Goal: Check status: Check status

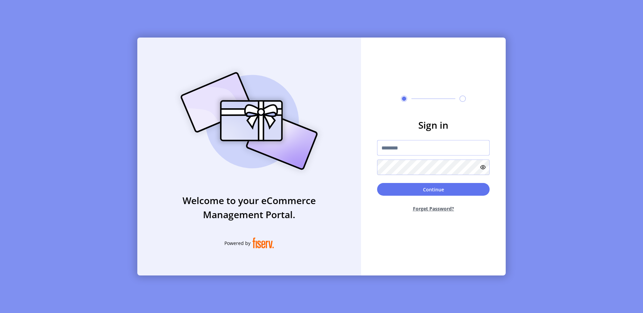
click at [389, 146] on input "text" at bounding box center [433, 147] width 113 height 15
type input "**********"
click at [437, 189] on button "Continue" at bounding box center [433, 189] width 113 height 13
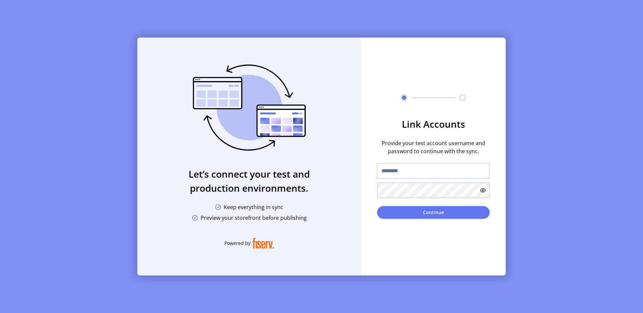
click at [393, 171] on input "text" at bounding box center [433, 170] width 113 height 15
type input "**********"
click at [424, 212] on button "Continue" at bounding box center [433, 212] width 113 height 13
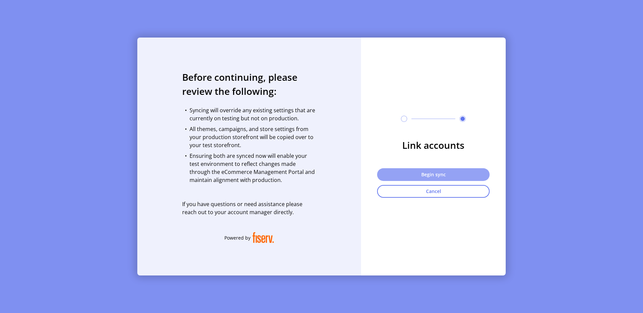
click at [392, 168] on button "Begin sync" at bounding box center [433, 174] width 113 height 13
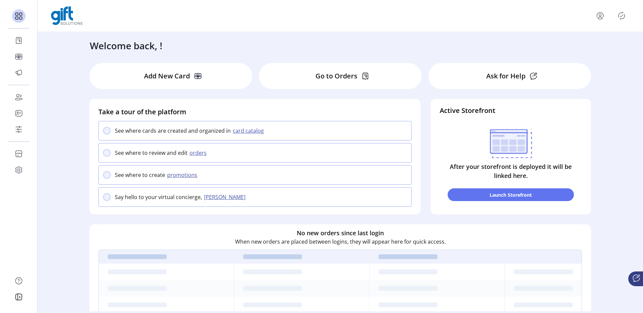
click at [604, 15] on icon "menu" at bounding box center [600, 15] width 11 height 11
click at [590, 46] on span "Sign Out" at bounding box center [587, 44] width 50 height 5
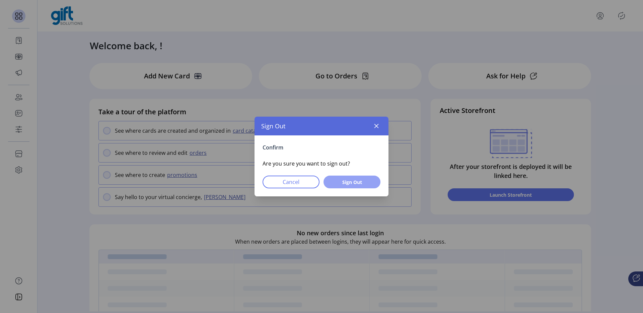
click at [366, 178] on button "Sign Out" at bounding box center [352, 182] width 57 height 13
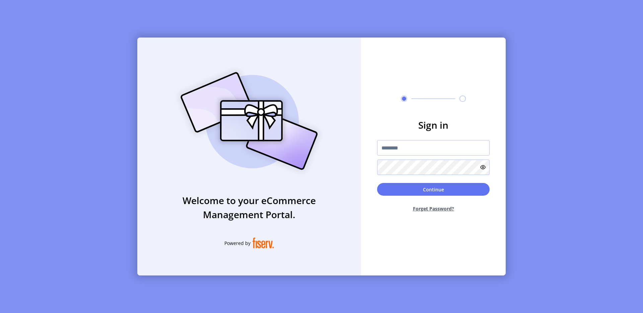
click at [420, 138] on form "Sign in Continue Forget Password?" at bounding box center [433, 168] width 145 height 100
click at [408, 144] on input "text" at bounding box center [433, 147] width 113 height 15
type input "**********"
click at [432, 188] on button "Continue" at bounding box center [433, 189] width 113 height 13
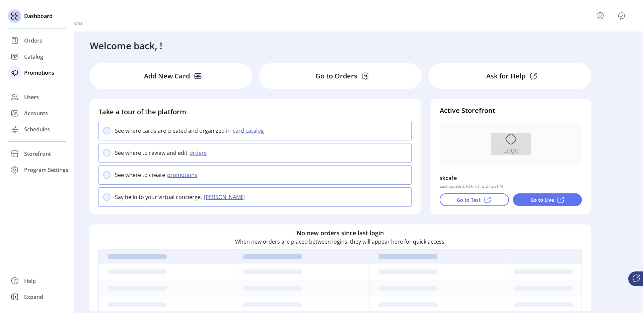
click at [25, 67] on div "Promotions" at bounding box center [37, 73] width 58 height 16
click at [30, 59] on span "Catalog" at bounding box center [33, 57] width 19 height 8
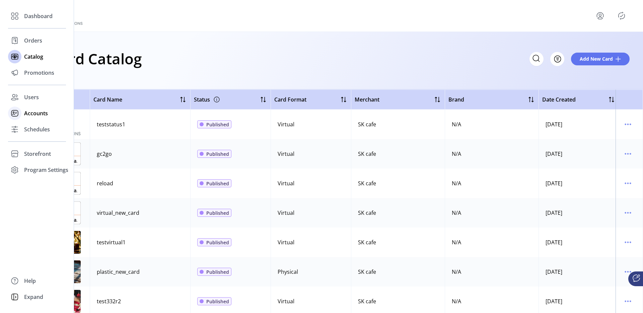
click at [19, 116] on icon at bounding box center [14, 113] width 11 height 11
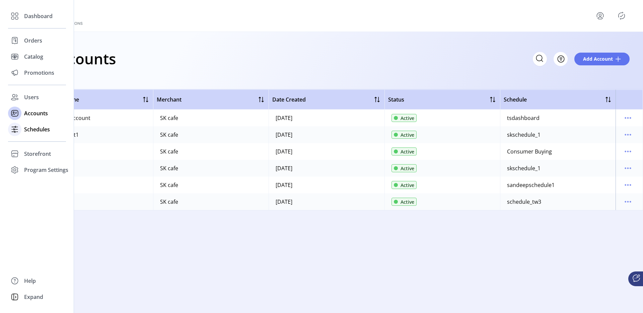
click at [15, 129] on icon at bounding box center [14, 129] width 11 height 11
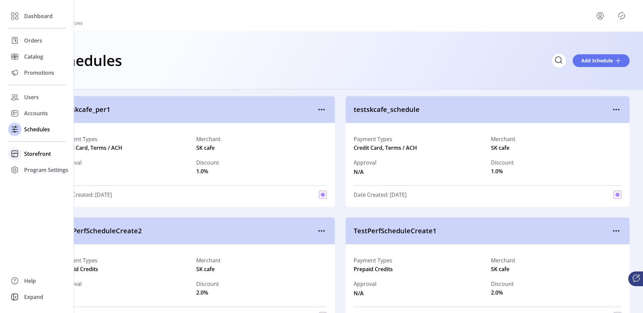
click at [24, 150] on span "Storefront" at bounding box center [37, 154] width 27 height 8
click at [34, 166] on span "Configuration" at bounding box center [41, 167] width 35 height 8
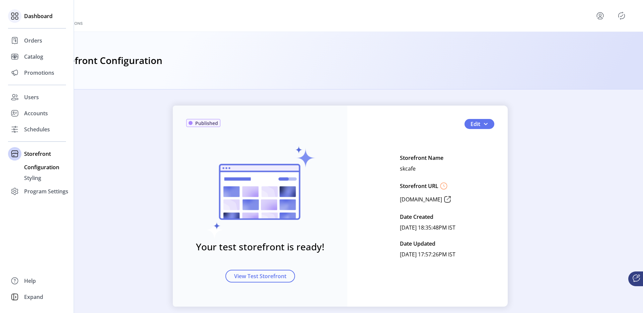
click at [36, 21] on div "Dashboard" at bounding box center [37, 16] width 58 height 16
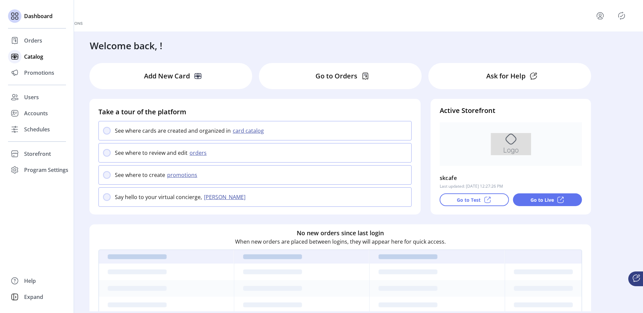
click at [23, 54] on div "Catalog" at bounding box center [37, 57] width 58 height 16
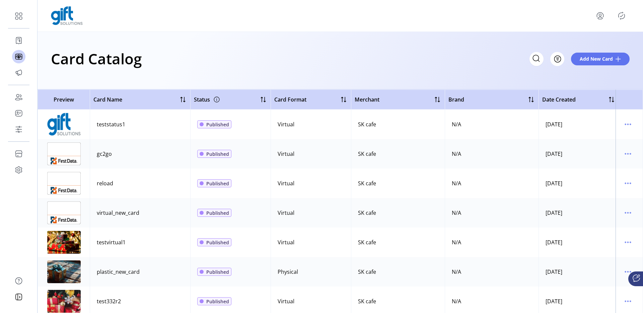
click at [166, 72] on div "Card Catalog Filter Add New Card" at bounding box center [341, 61] width 606 height 58
click at [600, 13] on icon "menu" at bounding box center [600, 15] width 11 height 11
click at [581, 48] on span "Sign Out" at bounding box center [587, 44] width 50 height 5
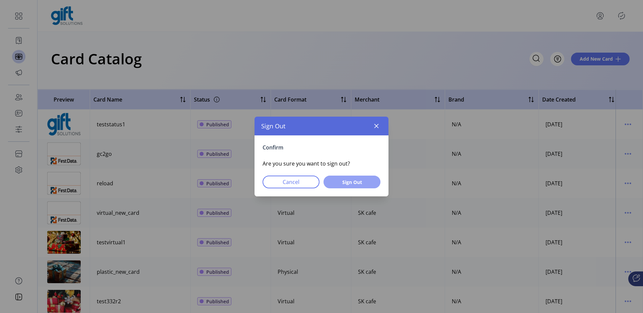
click at [363, 180] on span "Sign Out" at bounding box center [352, 182] width 40 height 7
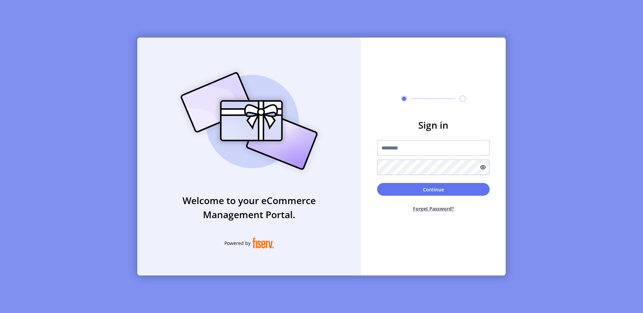
click at [421, 142] on input "text" at bounding box center [433, 147] width 113 height 15
type input "**********"
click at [444, 184] on button "Continue" at bounding box center [433, 189] width 113 height 13
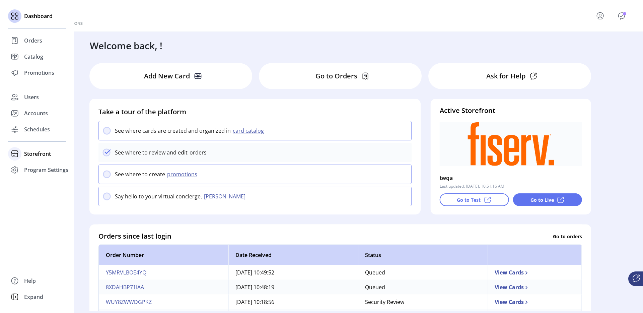
click at [39, 153] on span "Storefront" at bounding box center [37, 154] width 27 height 8
click at [43, 162] on div "Configuration" at bounding box center [37, 167] width 58 height 11
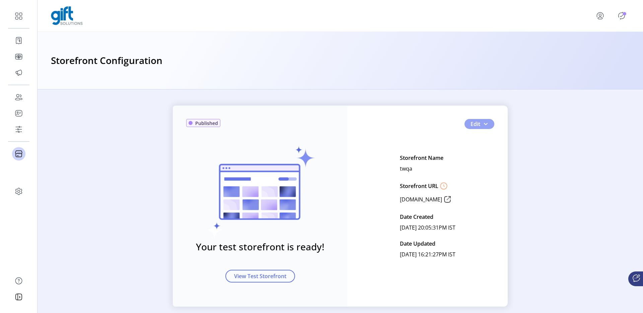
click at [485, 125] on span "button" at bounding box center [485, 123] width 5 height 5
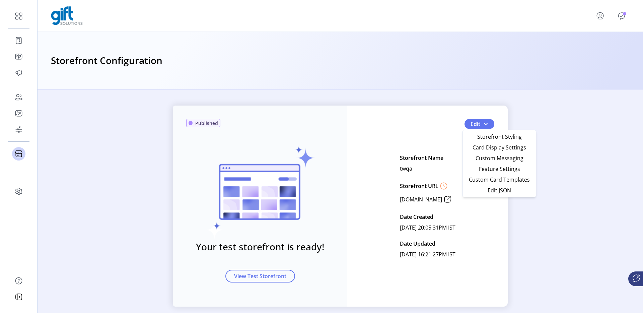
click at [358, 191] on div "Published Your test storefront is ready! View Test Storefront Edit Storefront N…" at bounding box center [340, 206] width 335 height 201
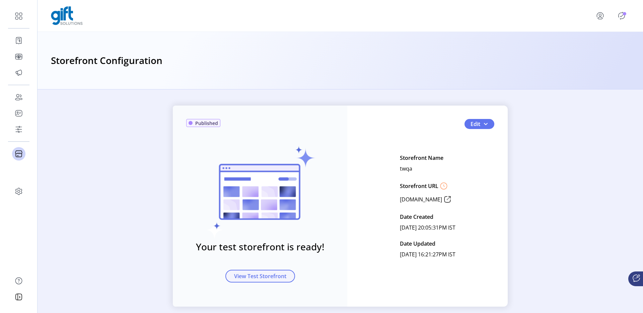
click at [281, 274] on span "View Test Storefront" at bounding box center [260, 276] width 52 height 8
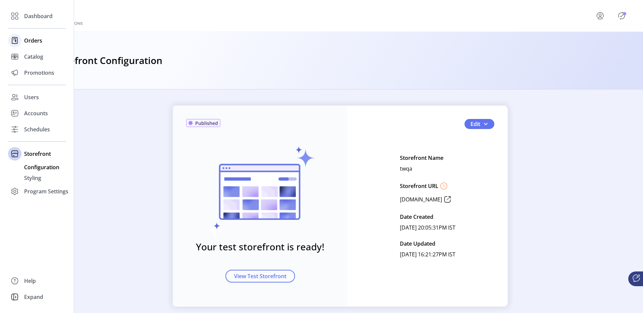
click at [18, 46] on div at bounding box center [14, 41] width 13 height 16
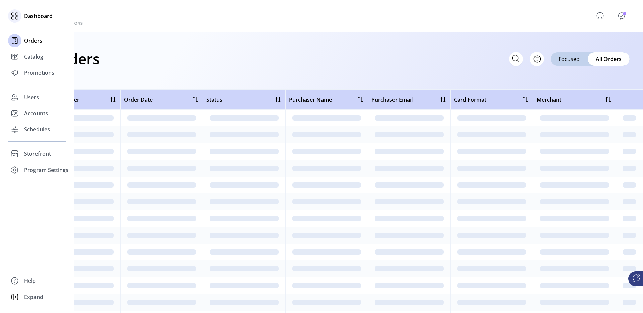
click at [45, 11] on div "Dashboard" at bounding box center [37, 16] width 58 height 16
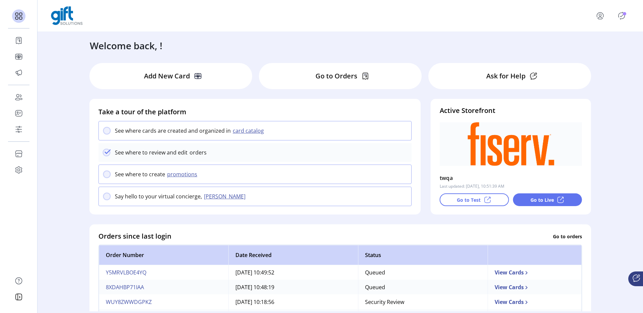
click at [487, 199] on icon at bounding box center [488, 200] width 8 height 8
click at [532, 201] on p "Go to Live" at bounding box center [542, 199] width 23 height 7
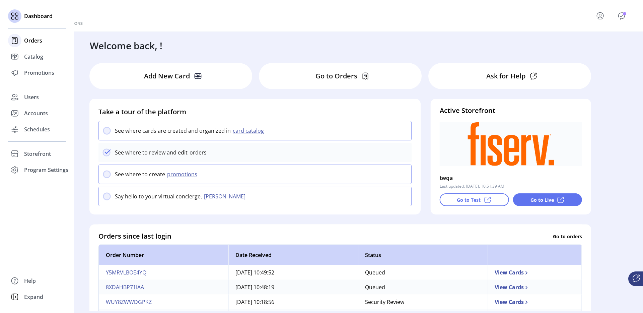
click at [13, 37] on icon at bounding box center [14, 40] width 5 height 6
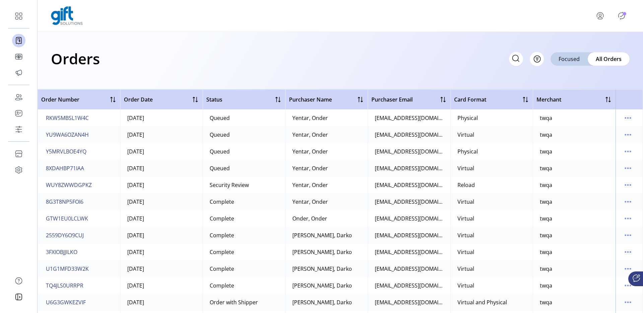
click at [276, 76] on div "Orders Filter Focused All Orders" at bounding box center [341, 61] width 606 height 58
click at [540, 53] on button "Filter" at bounding box center [530, 59] width 28 height 14
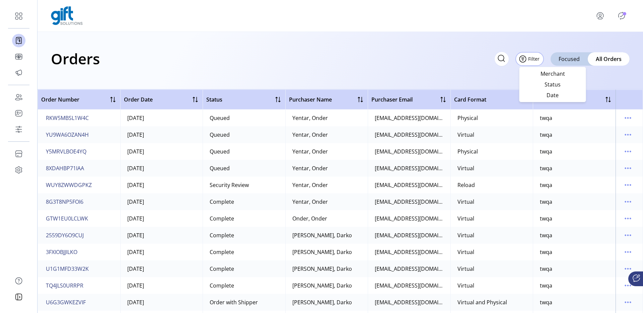
click at [443, 55] on div "Orders Filter Focused All Orders" at bounding box center [340, 58] width 579 height 23
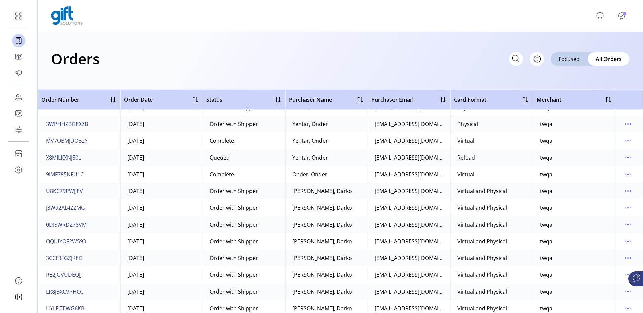
scroll to position [1321, 0]
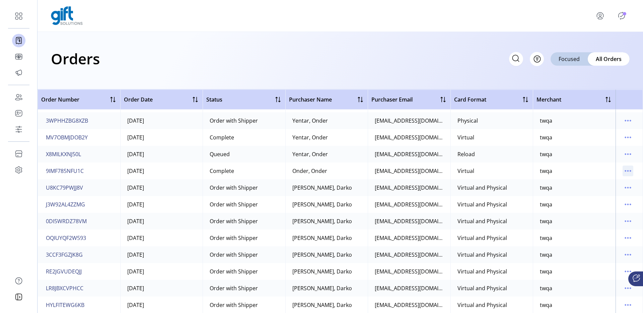
click at [626, 169] on icon "menu" at bounding box center [628, 171] width 11 height 11
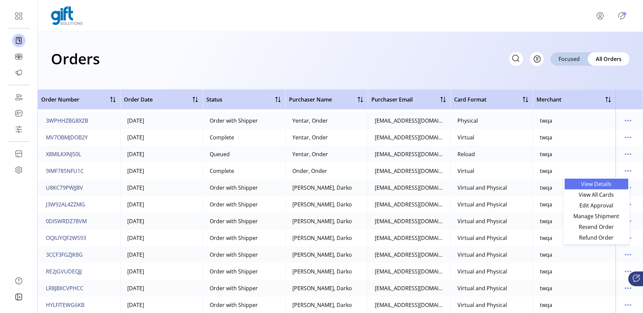
click at [601, 182] on span "View Details" at bounding box center [597, 183] width 56 height 5
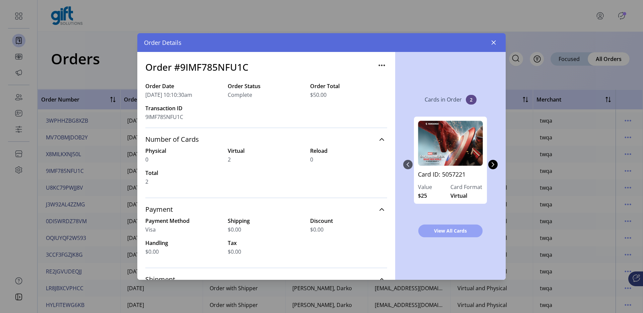
click at [428, 230] on span "View All Cards" at bounding box center [450, 230] width 47 height 7
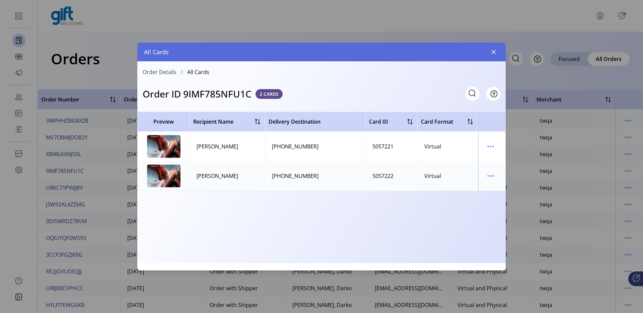
click at [500, 145] on td at bounding box center [492, 146] width 27 height 29
click at [491, 147] on icon "menu" at bounding box center [491, 146] width 11 height 11
click at [489, 155] on link "View Card Details" at bounding box center [519, 159] width 64 height 11
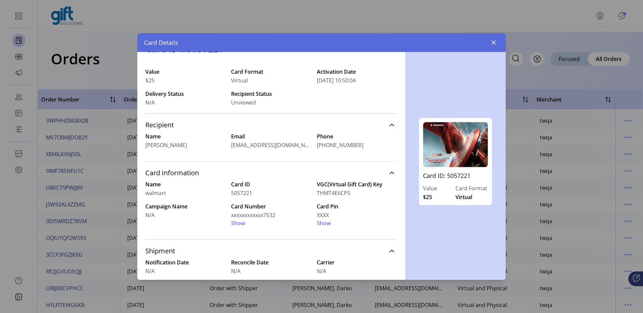
scroll to position [52, 0]
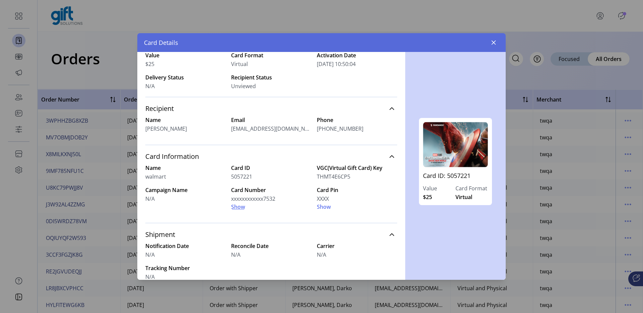
click at [240, 206] on span "Show" at bounding box center [238, 207] width 14 height 8
click at [324, 208] on span "Show" at bounding box center [324, 207] width 14 height 8
click at [287, 199] on icon "button" at bounding box center [289, 199] width 8 height 8
click at [496, 47] on button "button" at bounding box center [494, 42] width 11 height 11
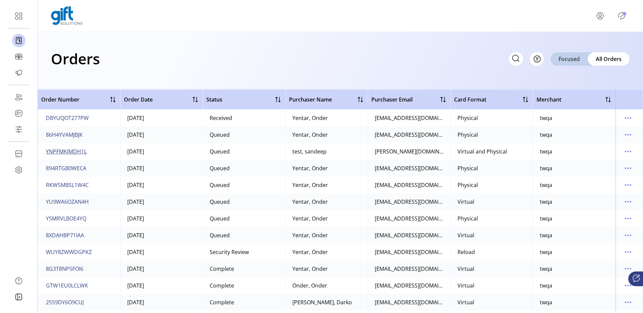
click at [71, 152] on span "YNPFMKJMDH1L" at bounding box center [66, 151] width 41 height 8
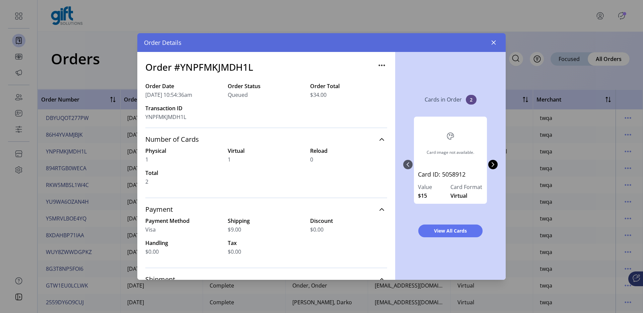
click at [234, 65] on h3 "Order #YNPFMKJMDH1L" at bounding box center [199, 67] width 108 height 14
copy h3 "YNPFMKJMDH1L"
copy h3 "H1L"
drag, startPoint x: 234, startPoint y: 65, endPoint x: 352, endPoint y: 105, distance: 124.2
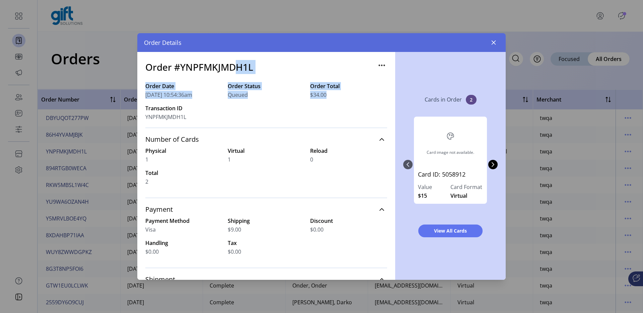
click at [347, 102] on div "Order #YNPFMKJMDH1L Order Date 09/30/2025 10:54:36am Order Status Queued Order …" at bounding box center [266, 288] width 242 height 456
copy div "H1L Order Date 09/30/2025 10:54:36am Order Status Queued Order Total $34.00"
click at [389, 94] on div "Order #YNPFMKJMDH1L Order Date 09/30/2025 10:54:36am Order Status Queued Order …" at bounding box center [266, 166] width 258 height 228
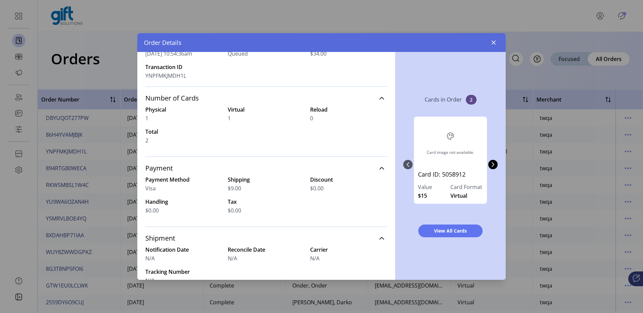
scroll to position [45, 0]
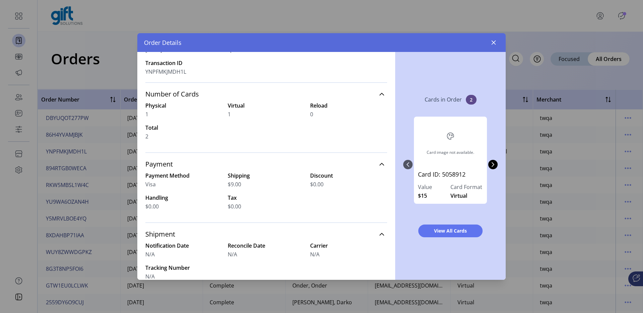
click at [228, 183] on span "$9.00" at bounding box center [234, 184] width 13 height 8
drag, startPoint x: 227, startPoint y: 183, endPoint x: 266, endPoint y: 181, distance: 39.2
click at [266, 181] on div "$9.00" at bounding box center [266, 184] width 77 height 8
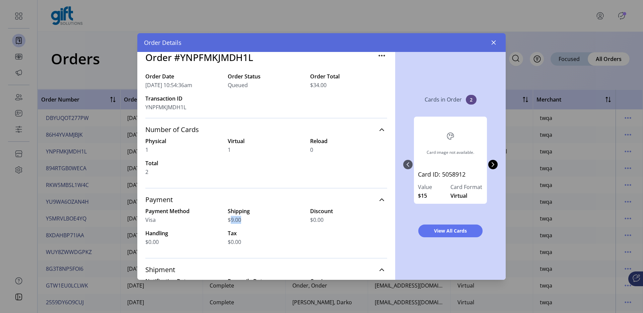
scroll to position [0, 0]
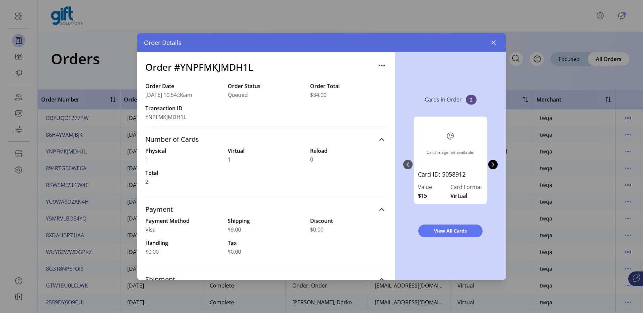
click at [312, 94] on span "$34.00" at bounding box center [318, 95] width 16 height 8
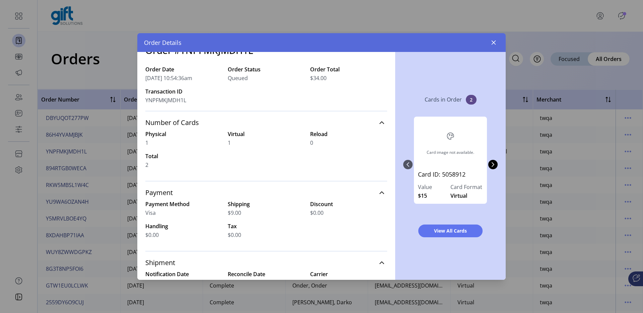
scroll to position [17, 0]
click at [174, 123] on span "Number of Cards" at bounding box center [172, 122] width 54 height 7
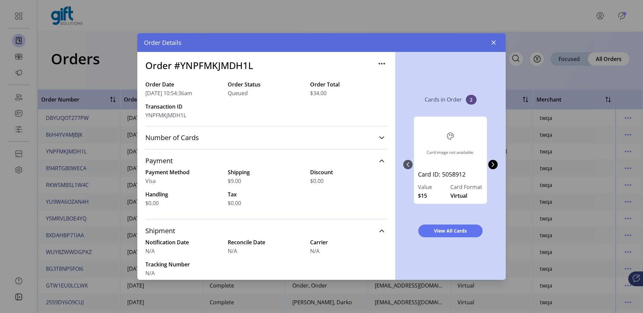
scroll to position [0, 0]
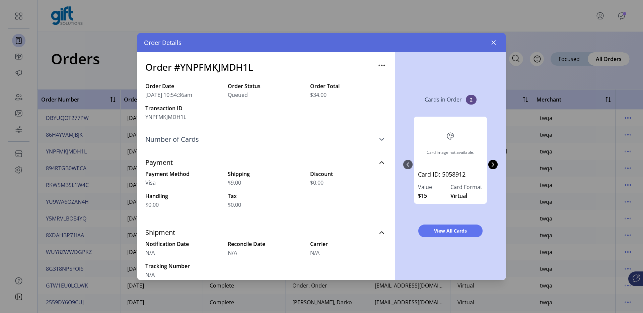
click at [247, 142] on link "Number of Cards" at bounding box center [266, 139] width 242 height 15
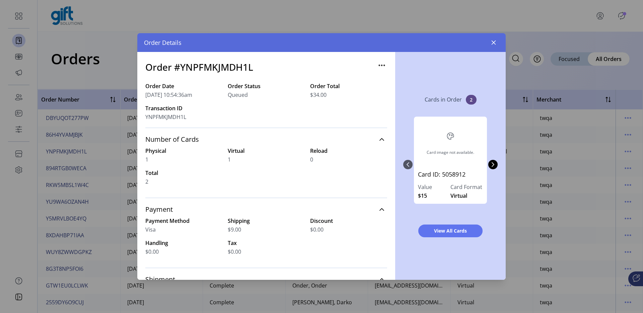
click at [338, 89] on label "Order Total" at bounding box center [348, 86] width 77 height 8
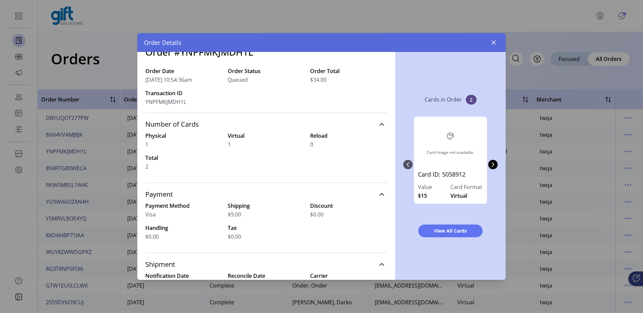
scroll to position [17, 0]
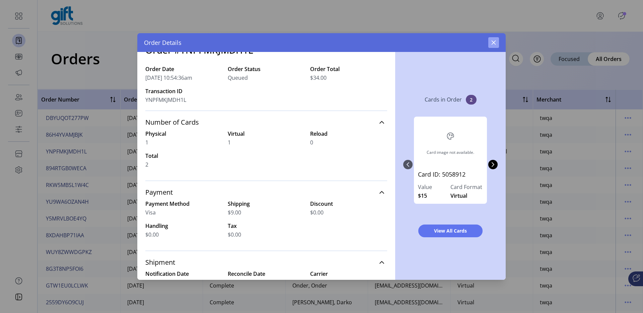
click at [493, 44] on icon "button" at bounding box center [493, 42] width 5 height 5
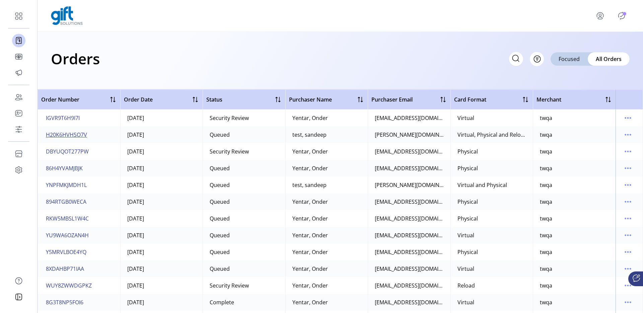
click at [69, 136] on span "H20K6HVHSO7V" at bounding box center [66, 135] width 41 height 8
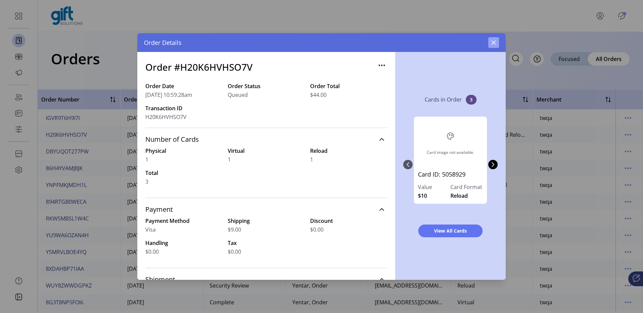
click at [495, 45] on icon "button" at bounding box center [493, 42] width 5 height 5
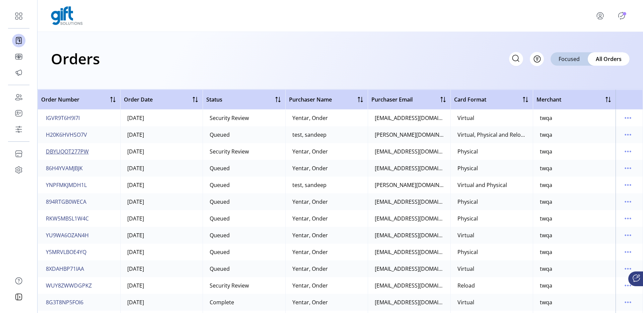
click at [59, 152] on span "DBYUQOT277PW" at bounding box center [67, 151] width 43 height 8
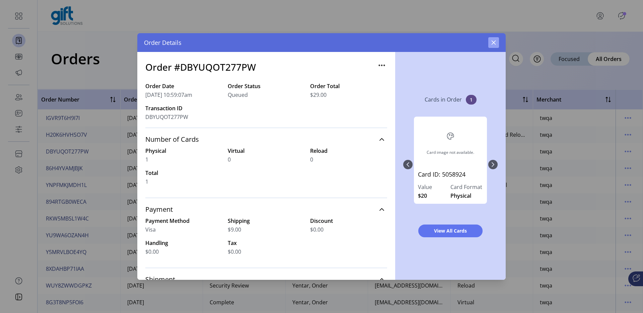
click at [492, 43] on icon "button" at bounding box center [493, 42] width 5 height 5
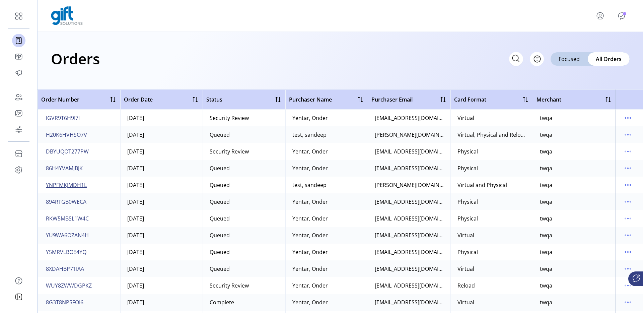
click at [73, 190] on button "YNPFMKJMDH1L" at bounding box center [67, 185] width 44 height 11
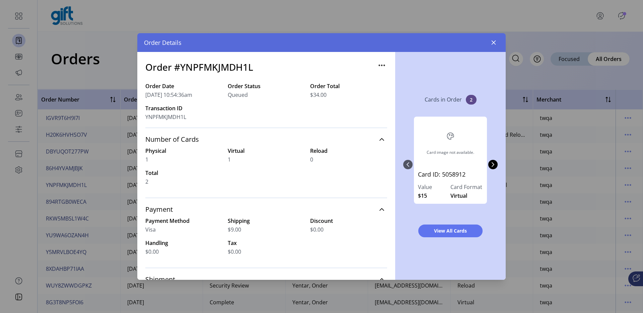
click at [206, 69] on h3 "Order #YNPFMKJMDH1L" at bounding box center [199, 67] width 108 height 14
copy h3 "YNPFMKJMDH1L"
